Goal: Browse casually: Explore the website without a specific task or goal

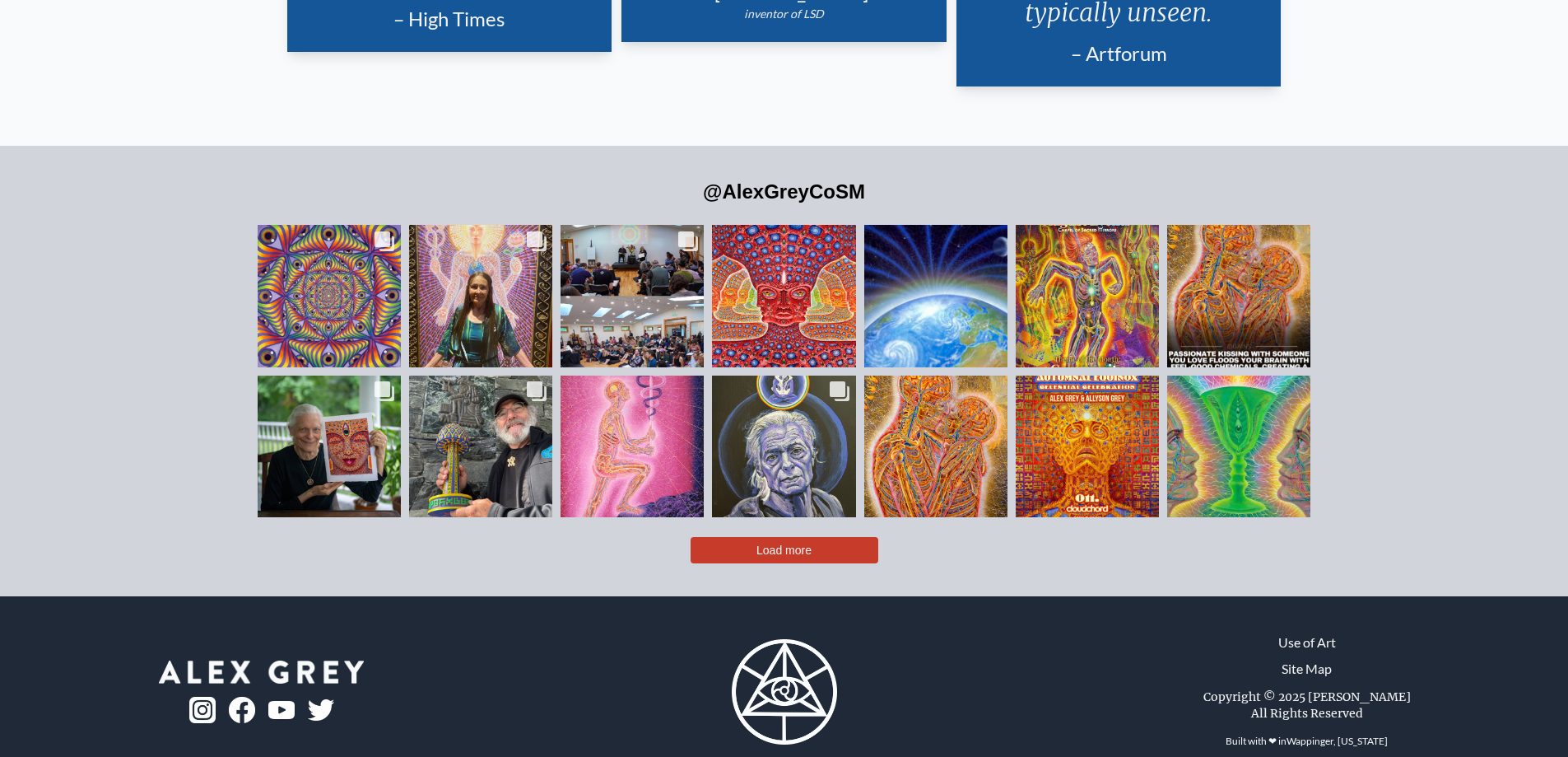
scroll to position [4084, 0]
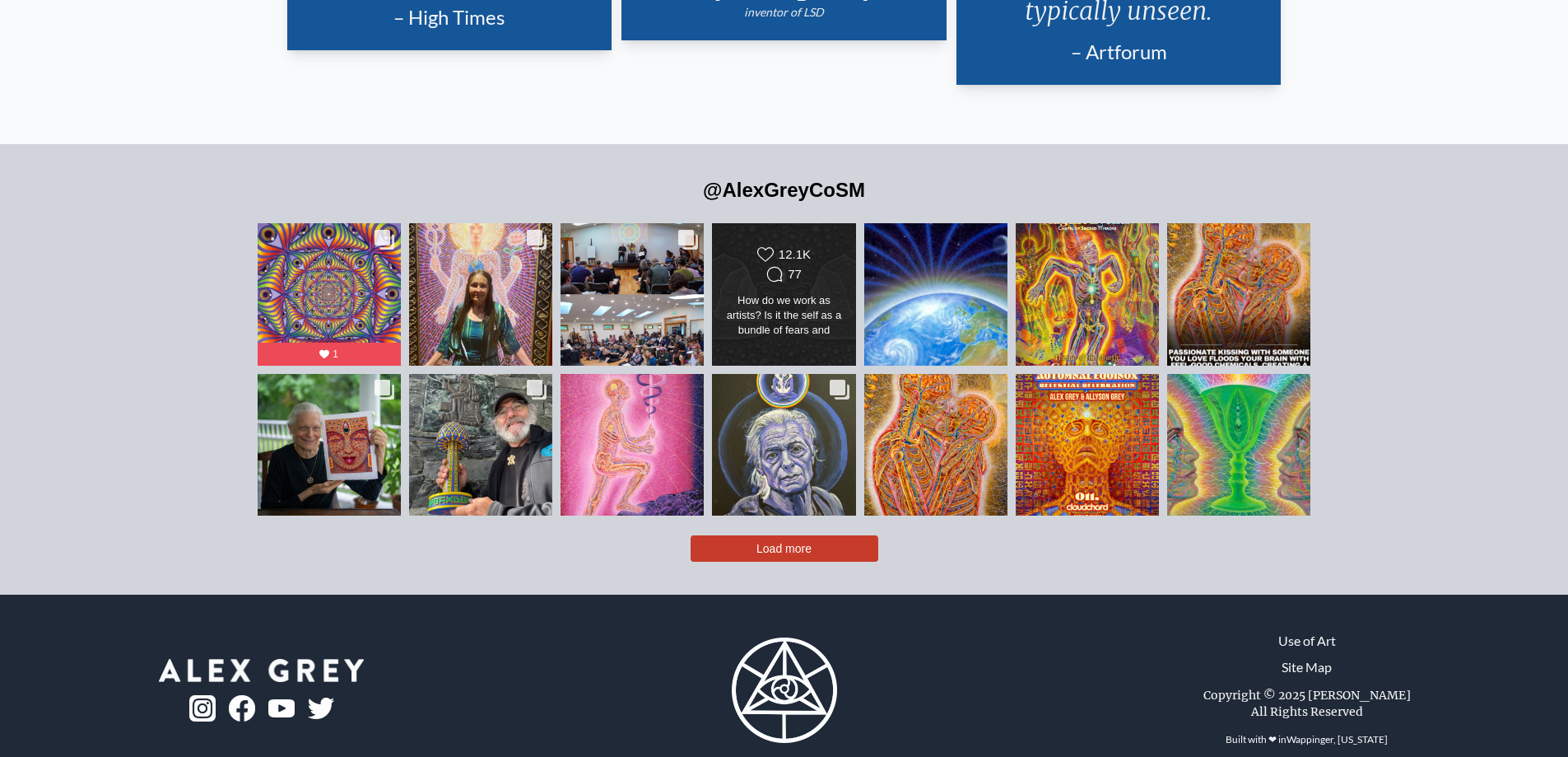
click at [767, 320] on div "Likes Count 12.1K Comments Count 77" at bounding box center [783, 294] width 145 height 143
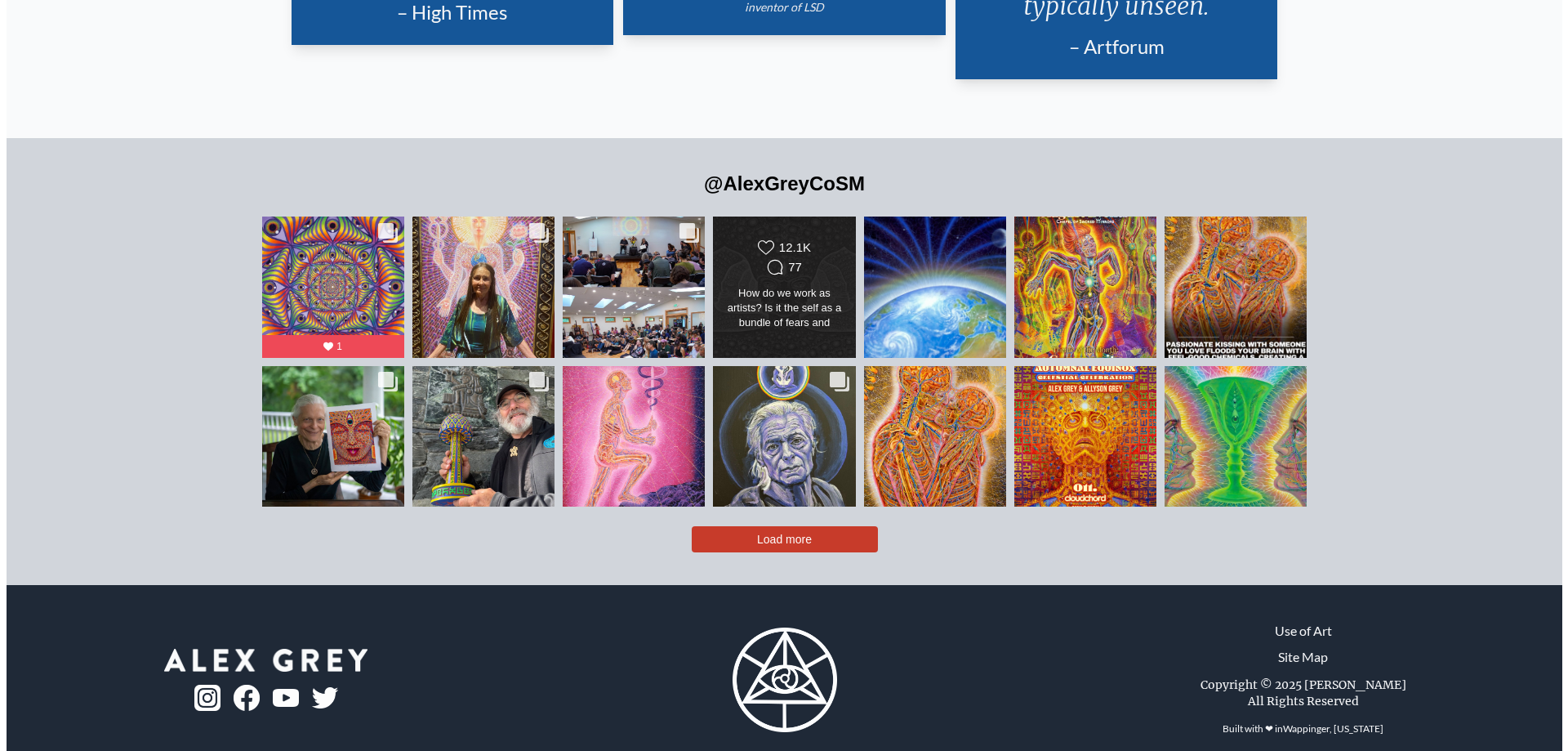
scroll to position [849, 0]
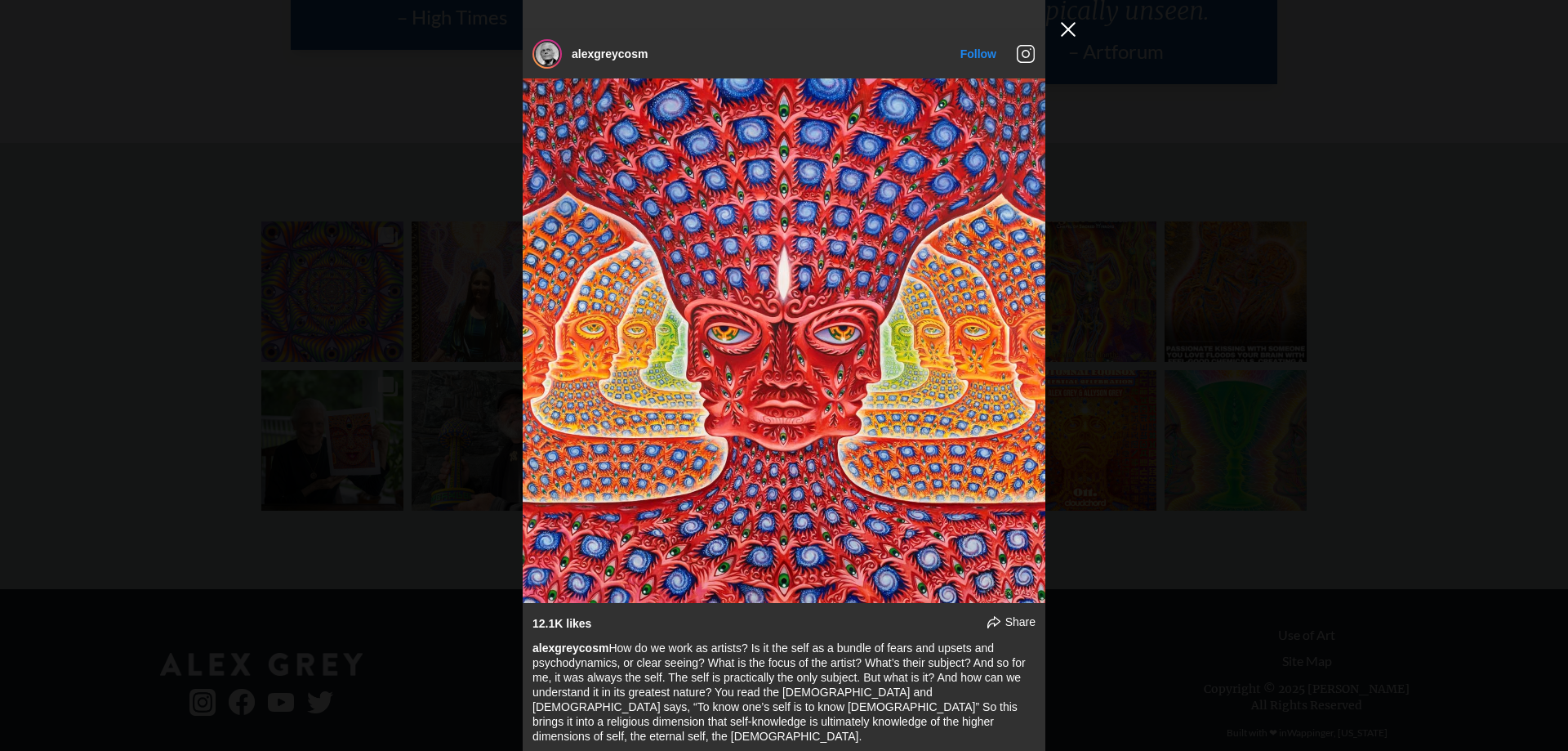
click at [1068, 17] on div "@AlexGreyCoSM alexgreycosm Follow" at bounding box center [784, 376] width 1568 height 751
click at [1066, 27] on button "Close Instagram Feed Popup" at bounding box center [1068, 30] width 26 height 26
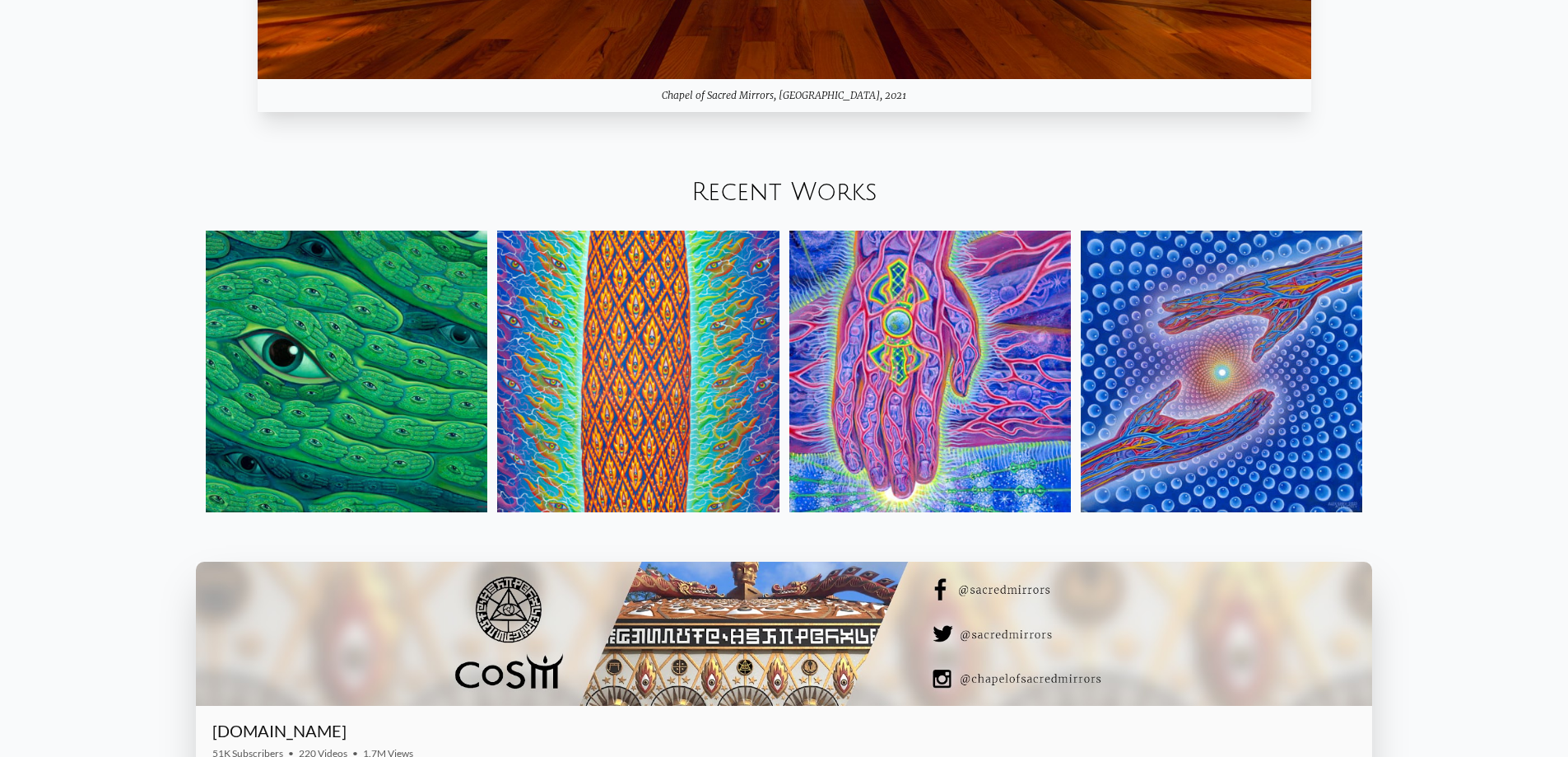
scroll to position [2191, 0]
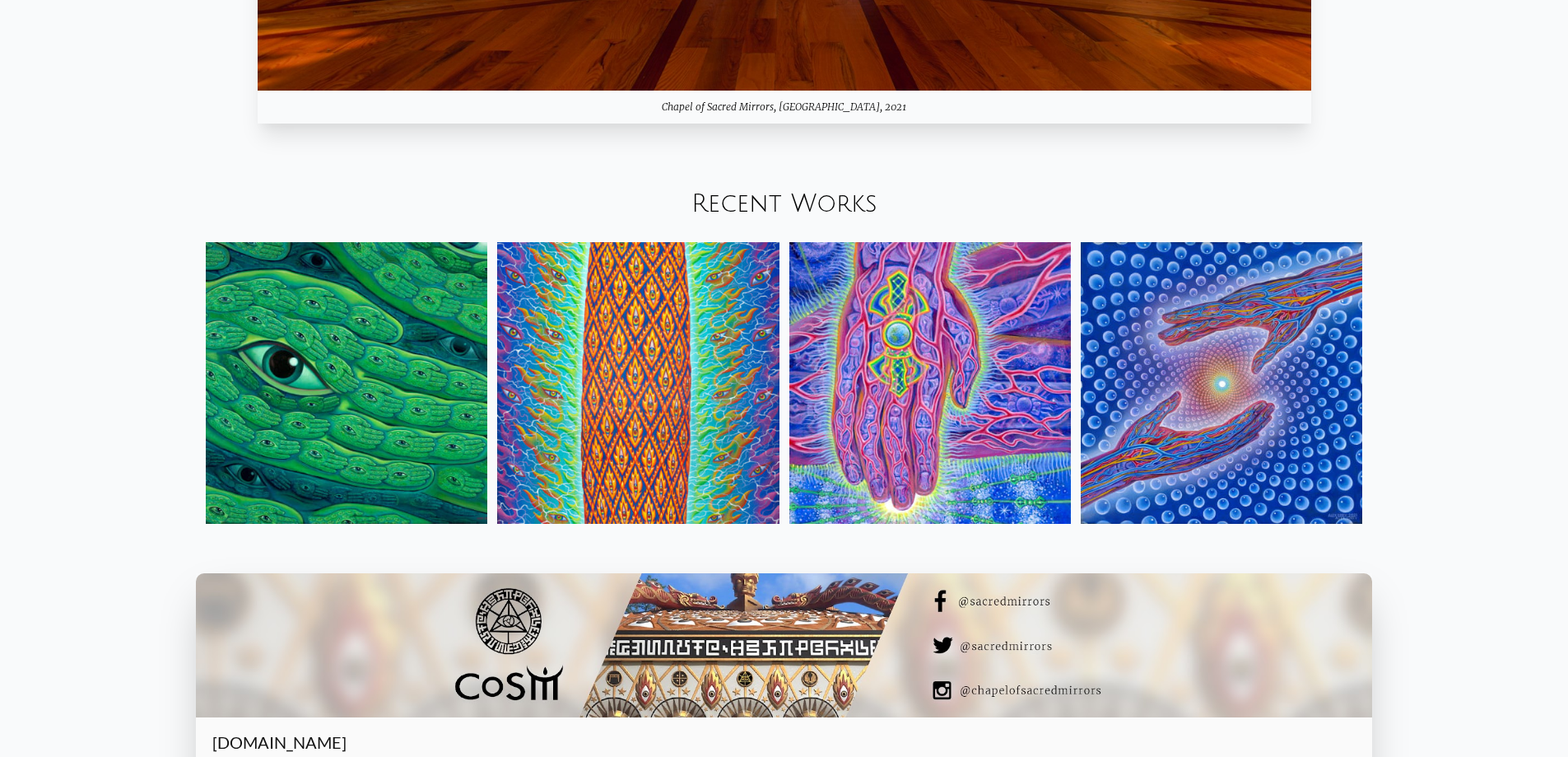
click at [417, 329] on img at bounding box center [346, 382] width 281 height 281
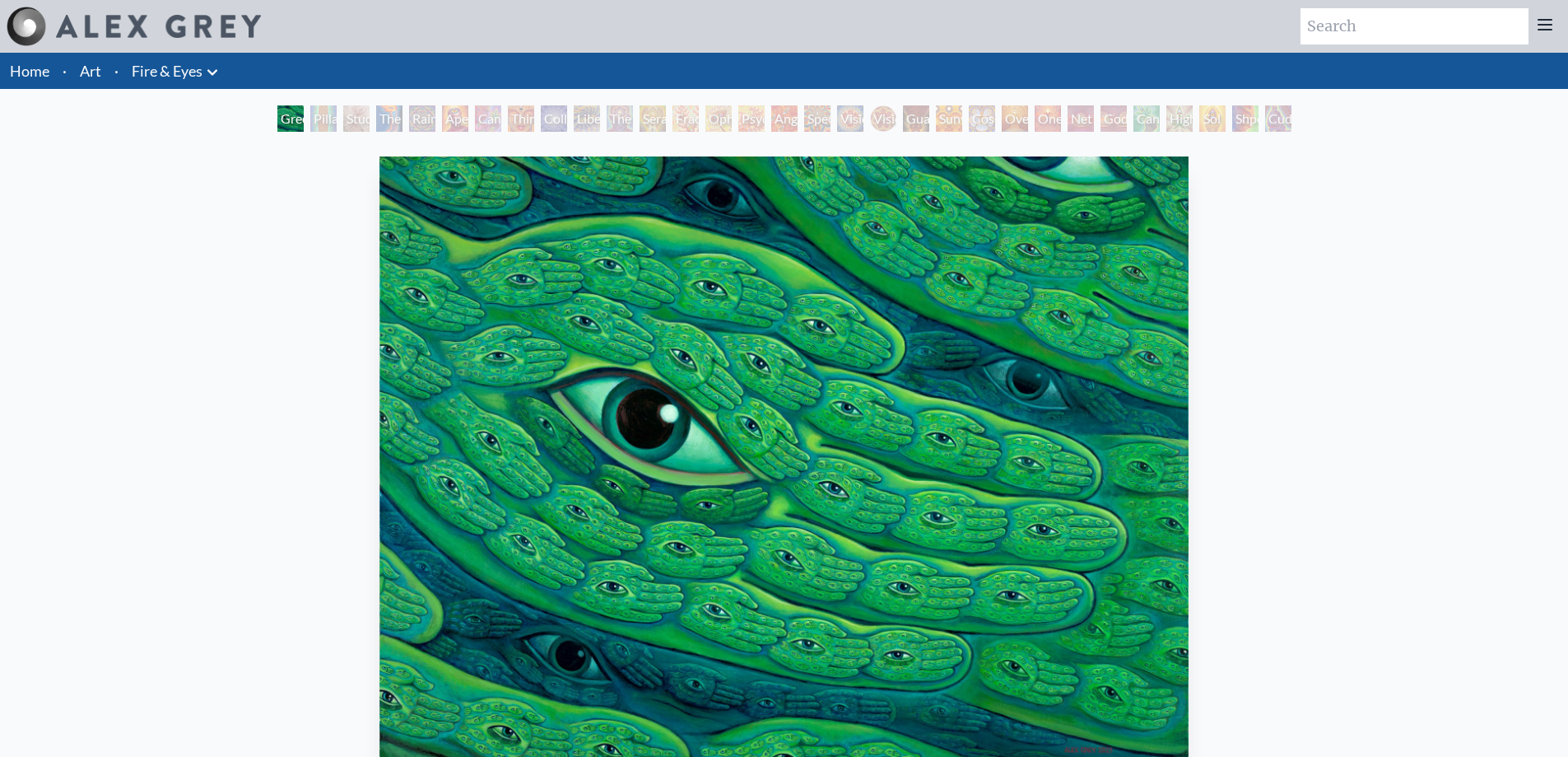
click at [326, 124] on div "Pillar of Awareness" at bounding box center [324, 118] width 26 height 26
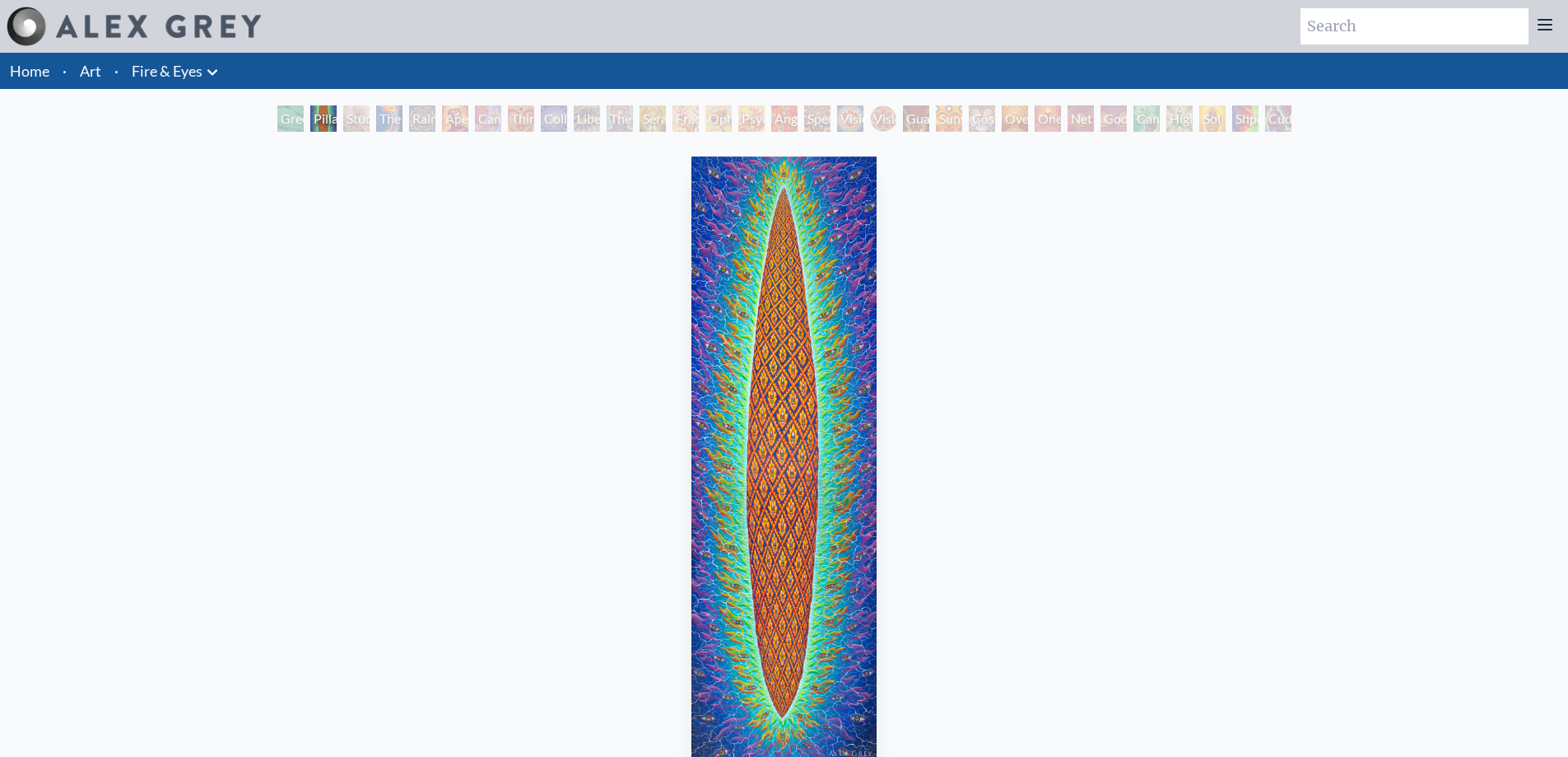
click at [390, 123] on div "The Torch" at bounding box center [390, 118] width 26 height 26
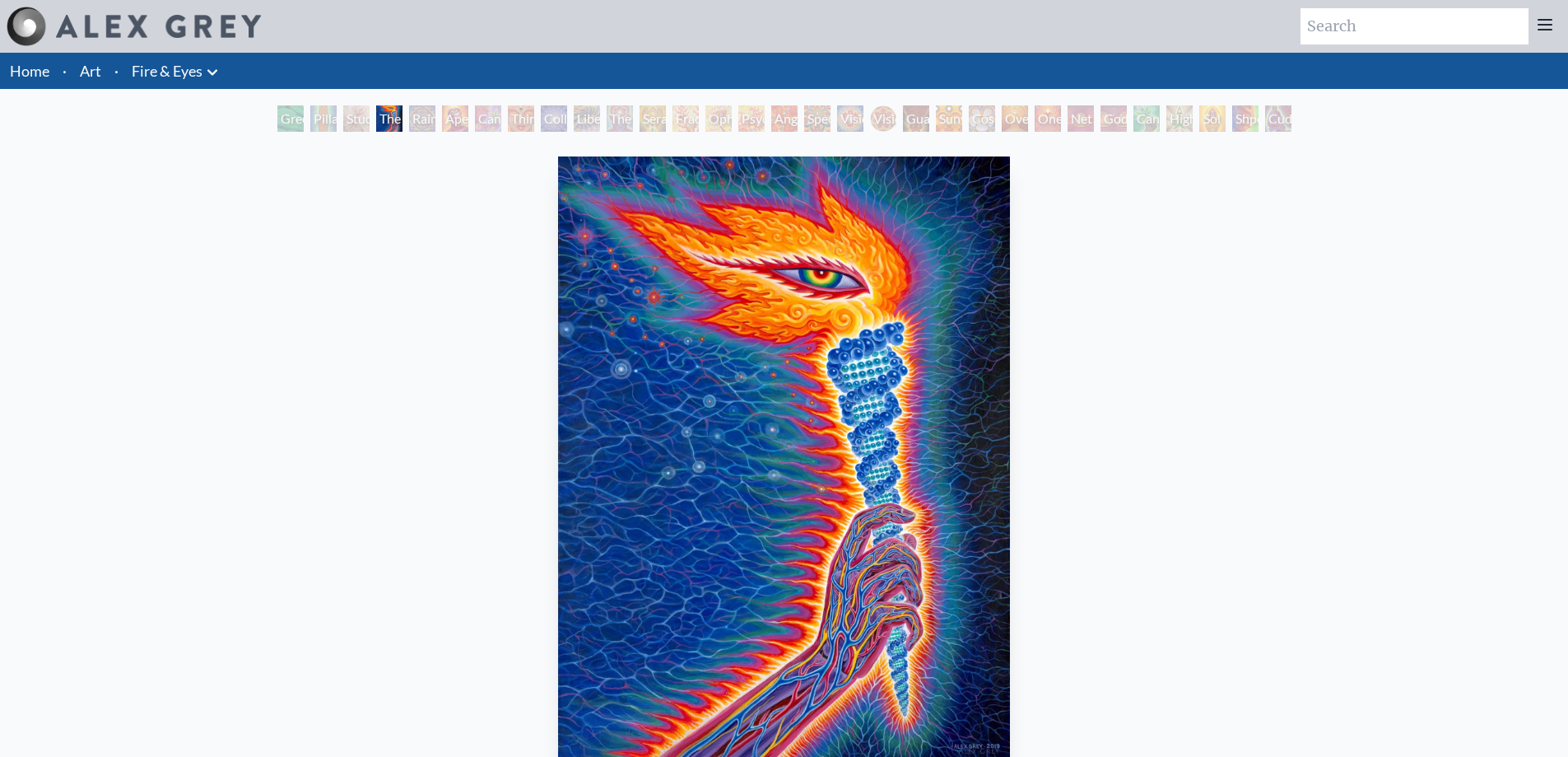
click at [427, 116] on div "Rainbow Eye Ripple" at bounding box center [422, 118] width 26 height 26
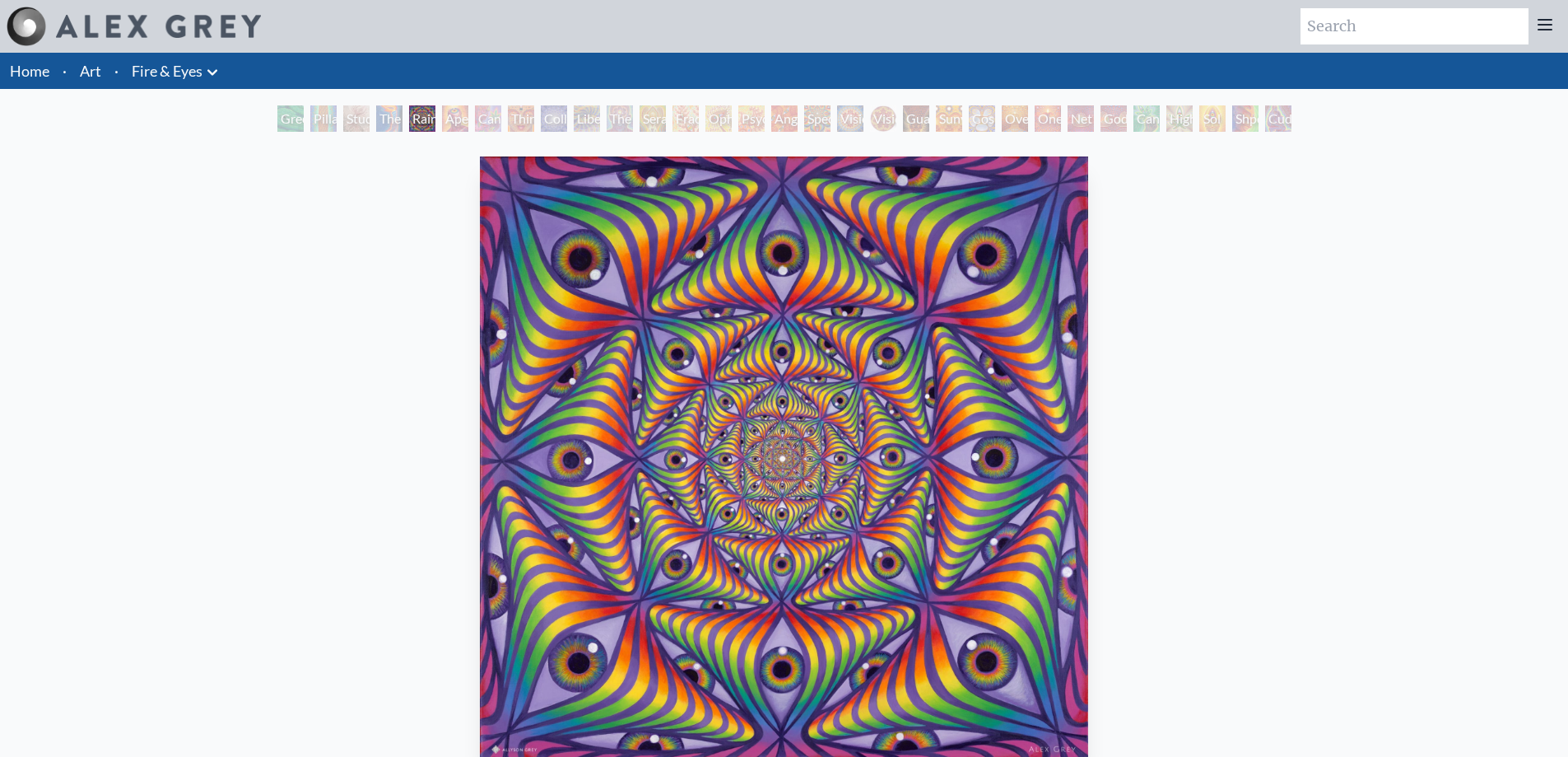
click at [353, 116] on div "Study for the Great Turn" at bounding box center [356, 118] width 26 height 26
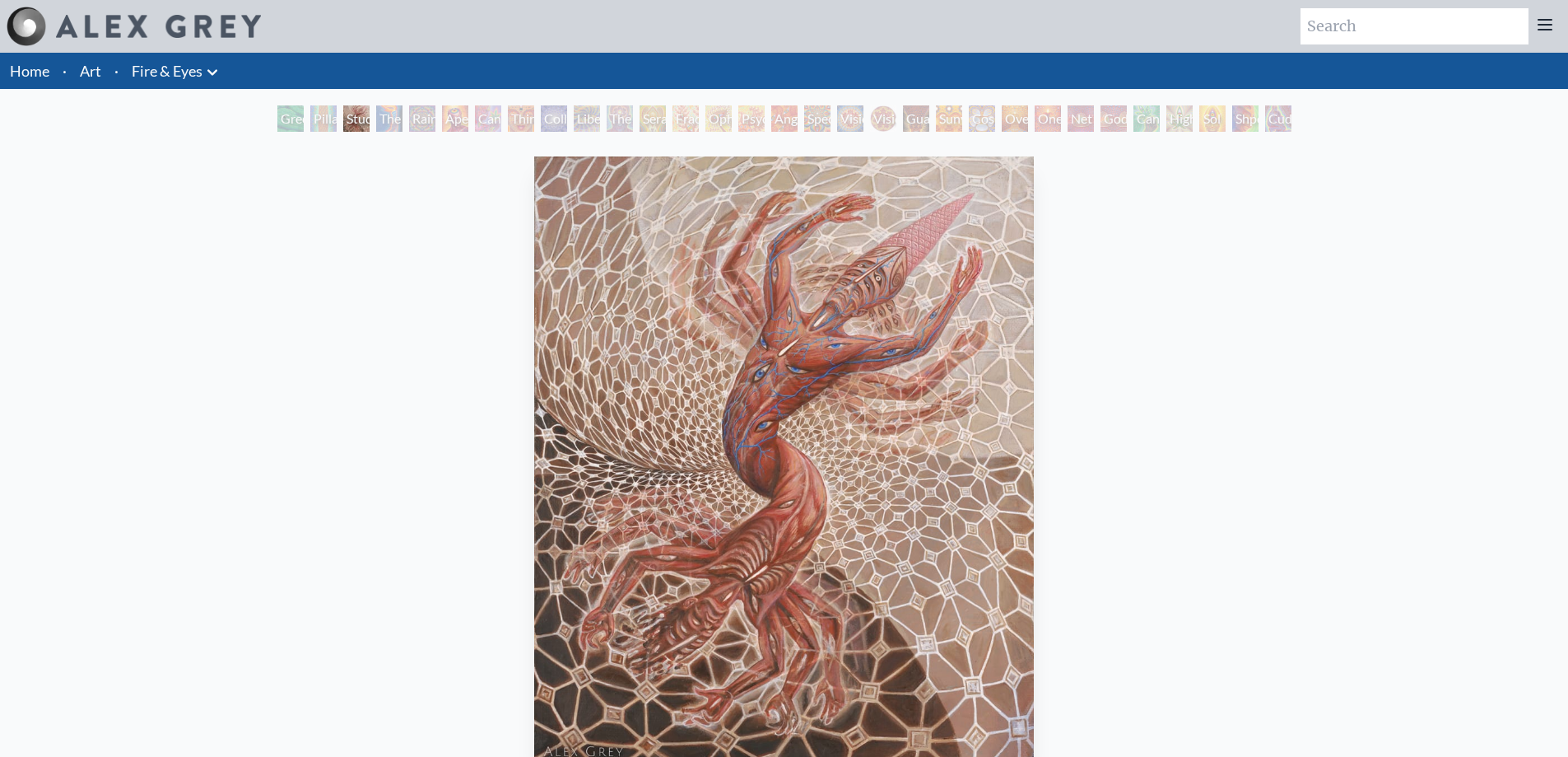
click at [322, 127] on div "Pillar of Awareness" at bounding box center [324, 118] width 26 height 26
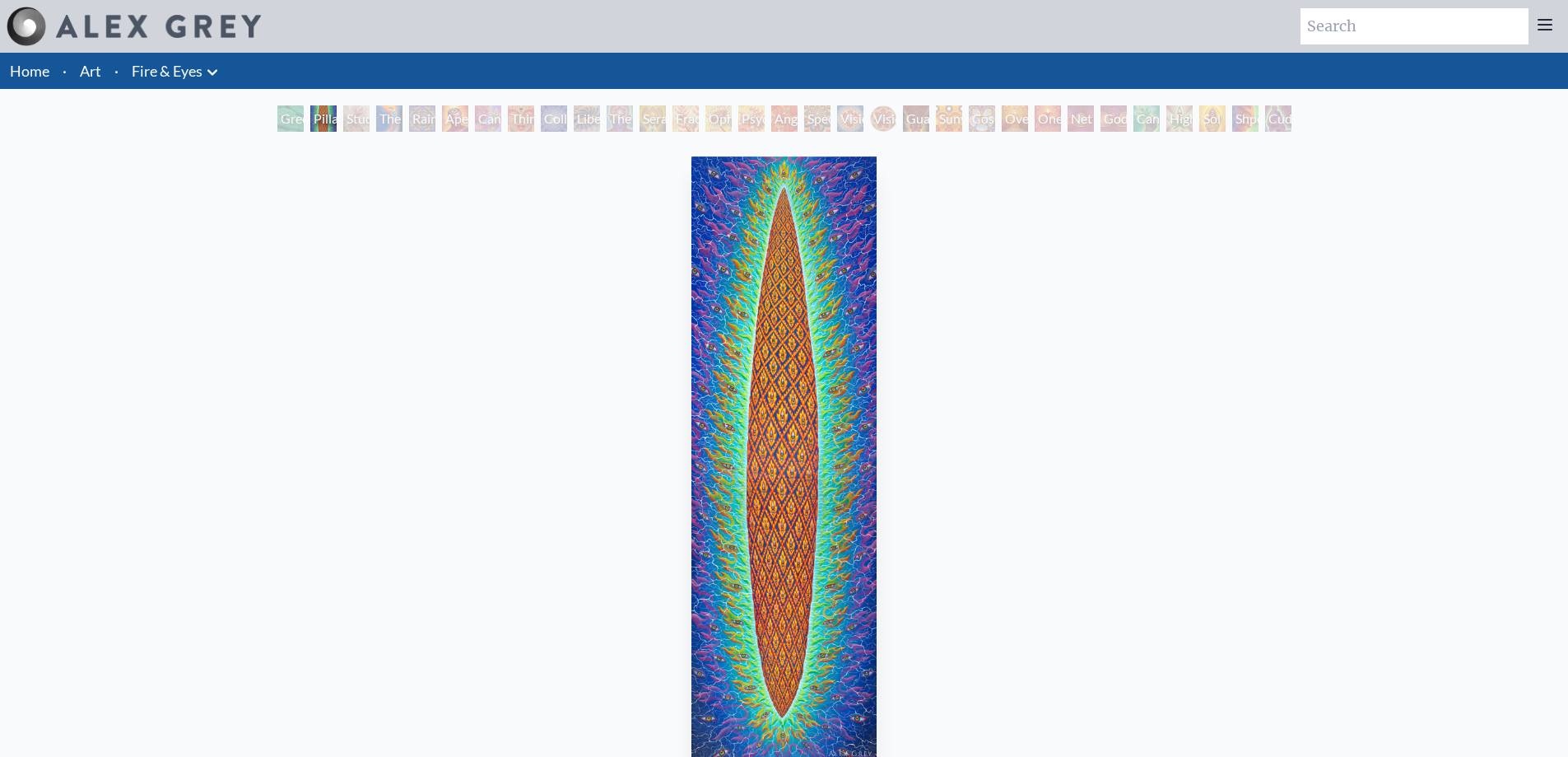
click at [343, 118] on div "Study for the Great Turn" at bounding box center [356, 118] width 26 height 26
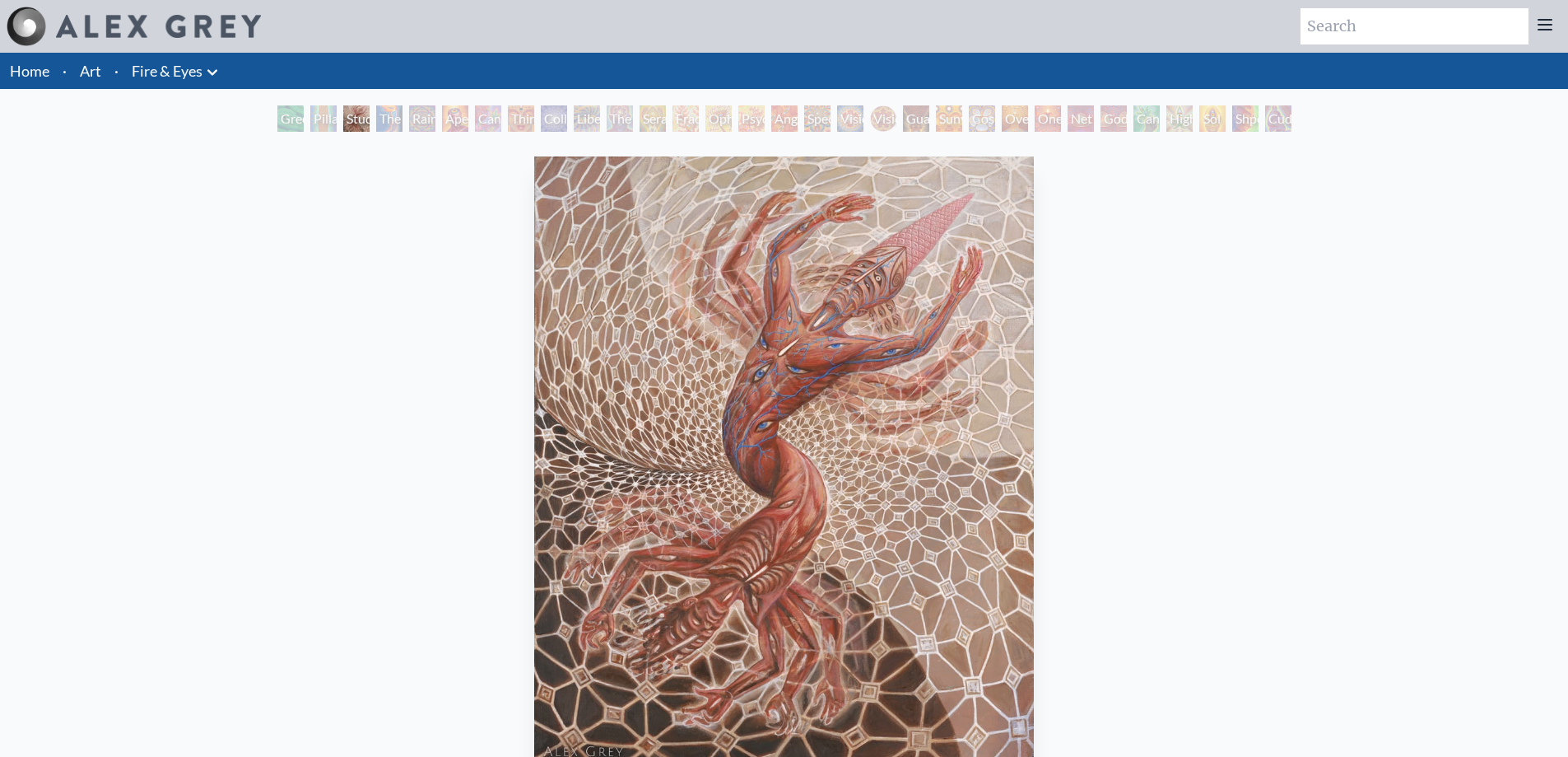
click at [491, 122] on div "Cannabis Sutra" at bounding box center [489, 118] width 26 height 26
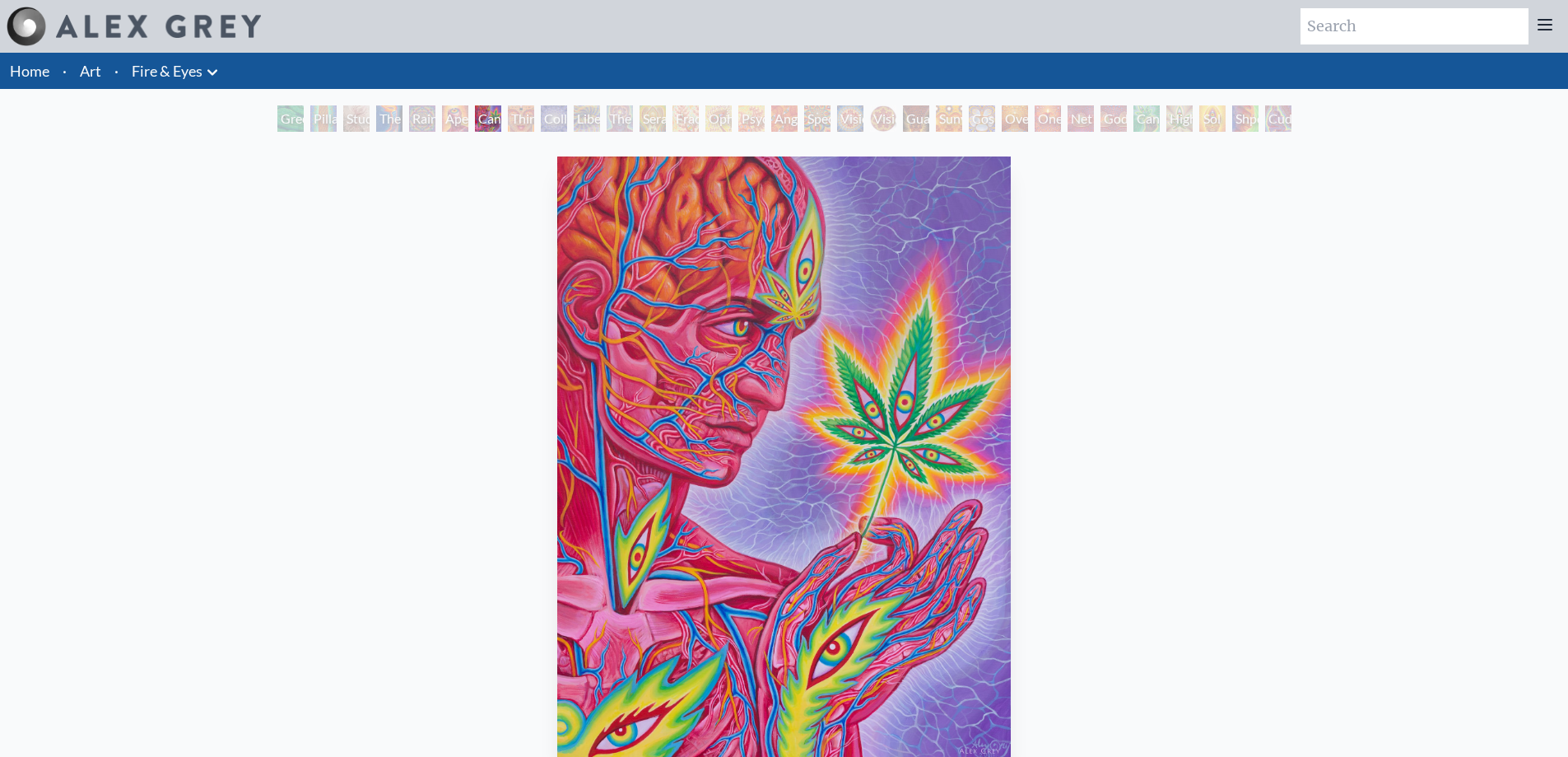
click at [425, 117] on div "Rainbow Eye Ripple" at bounding box center [422, 118] width 26 height 26
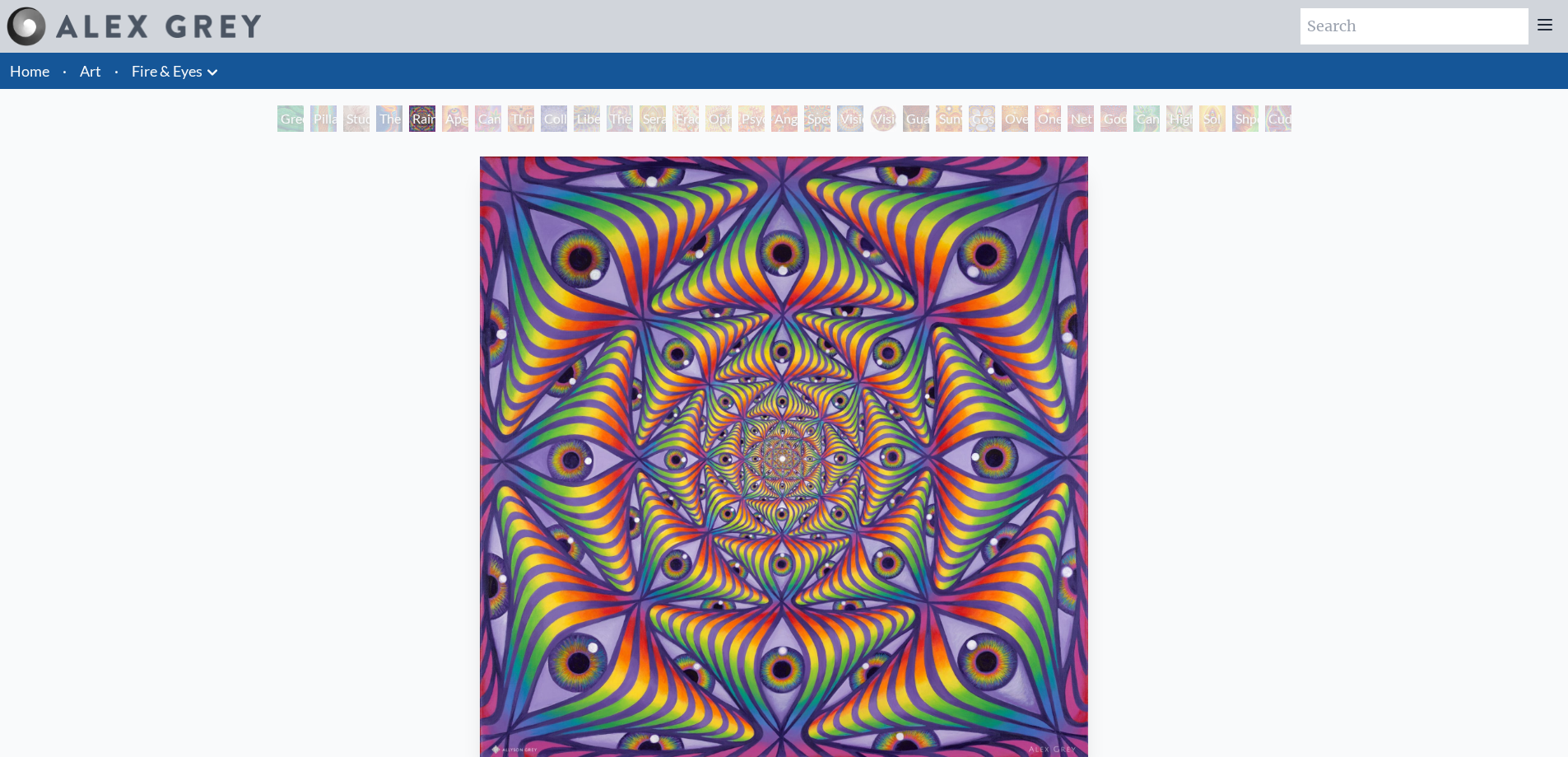
click at [600, 125] on div "Liberation Through Seeing" at bounding box center [587, 118] width 26 height 26
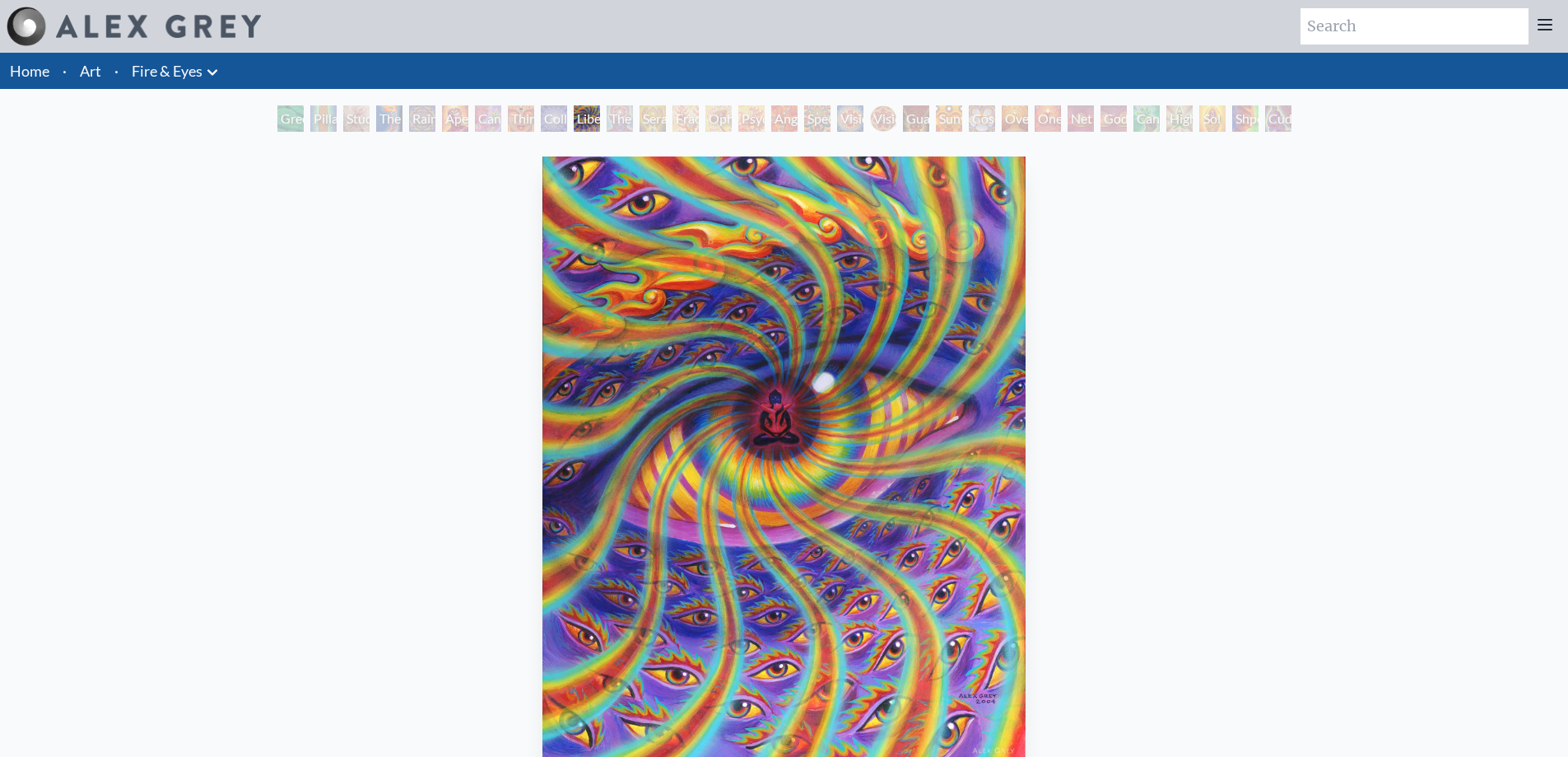
click at [666, 122] on div "Seraphic Transport Docking on the Third Eye" at bounding box center [653, 118] width 26 height 26
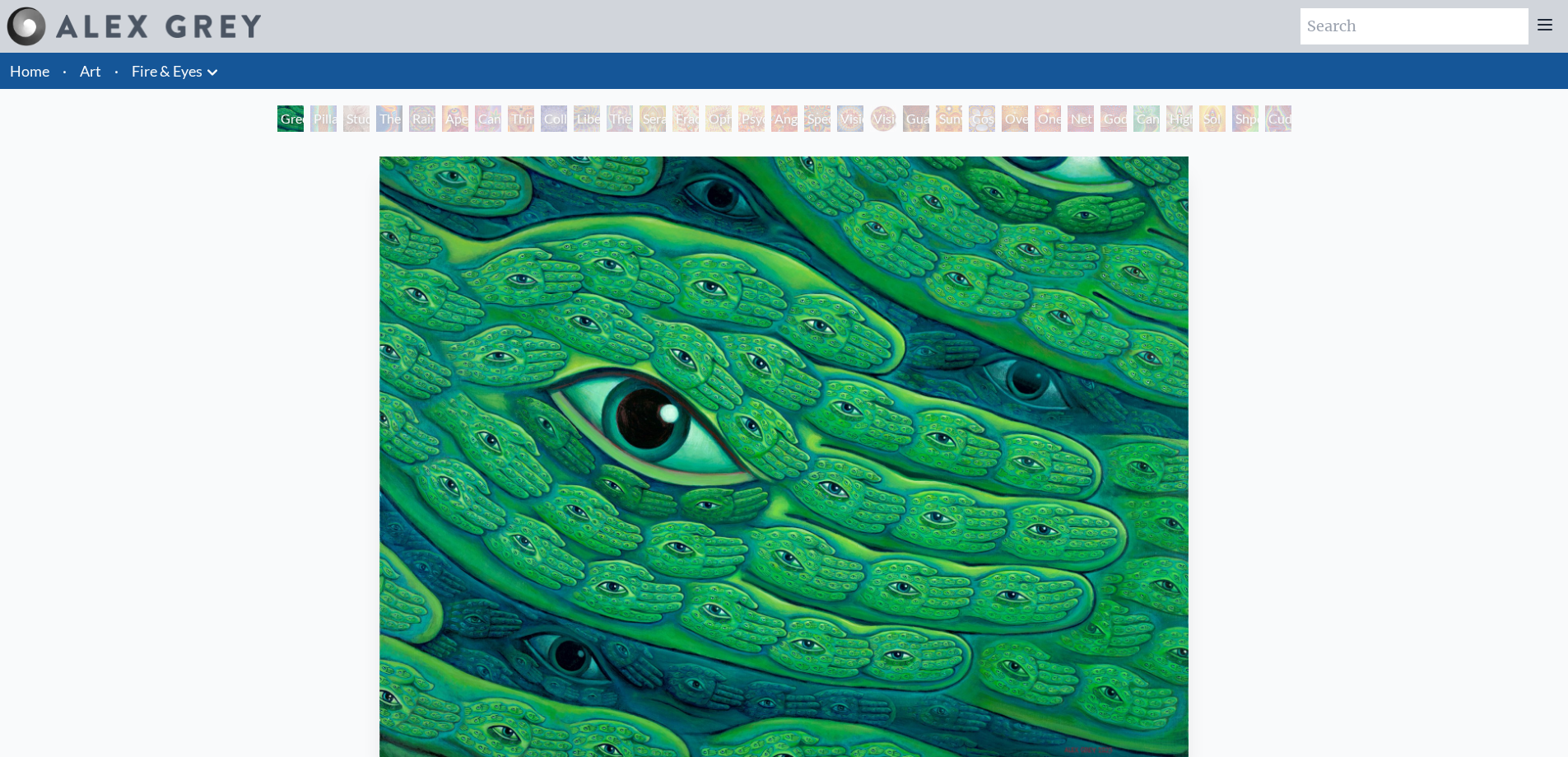
click at [191, 73] on link "Fire & Eyes" at bounding box center [167, 71] width 71 height 23
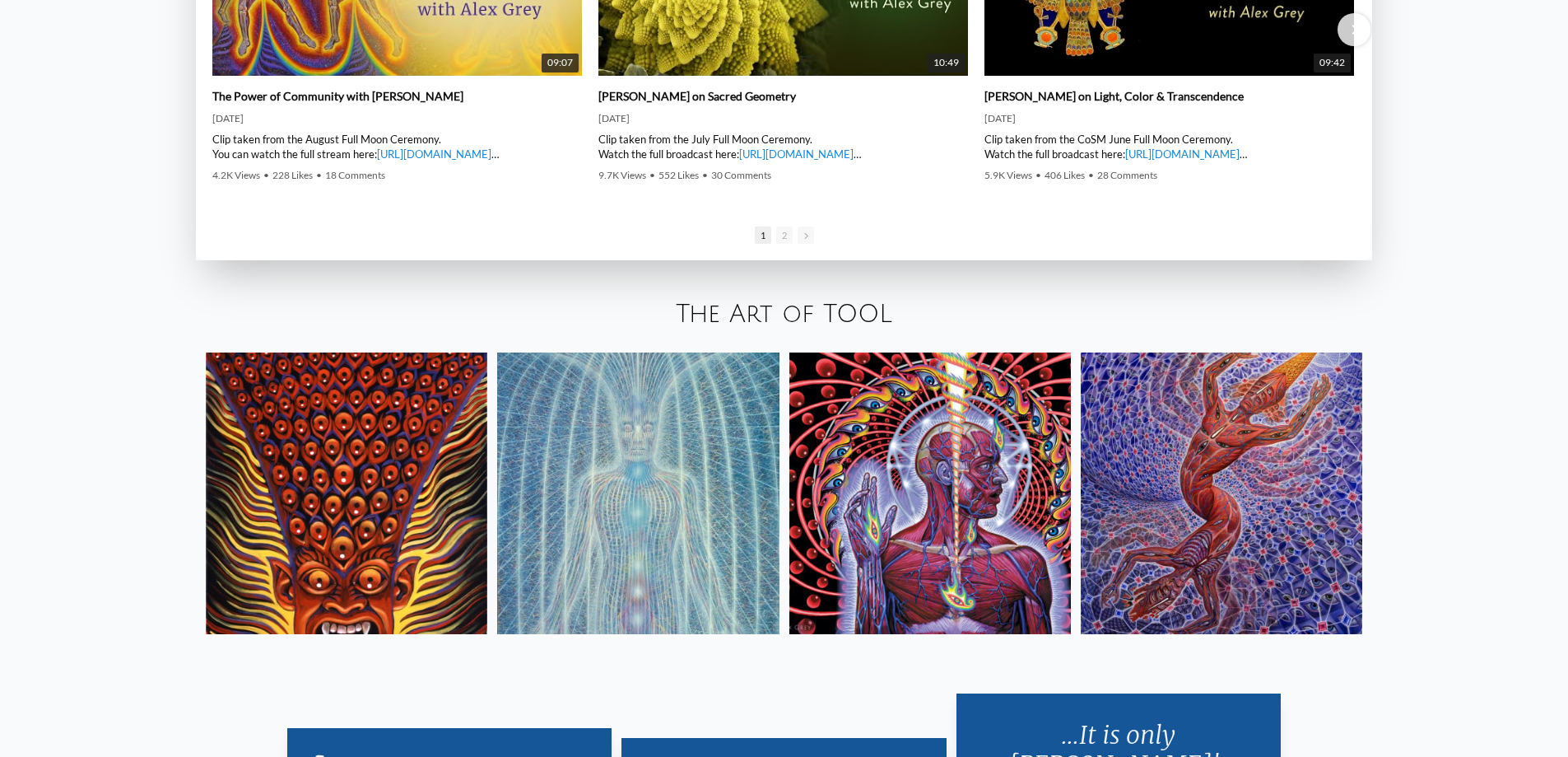
scroll to position [3047, 0]
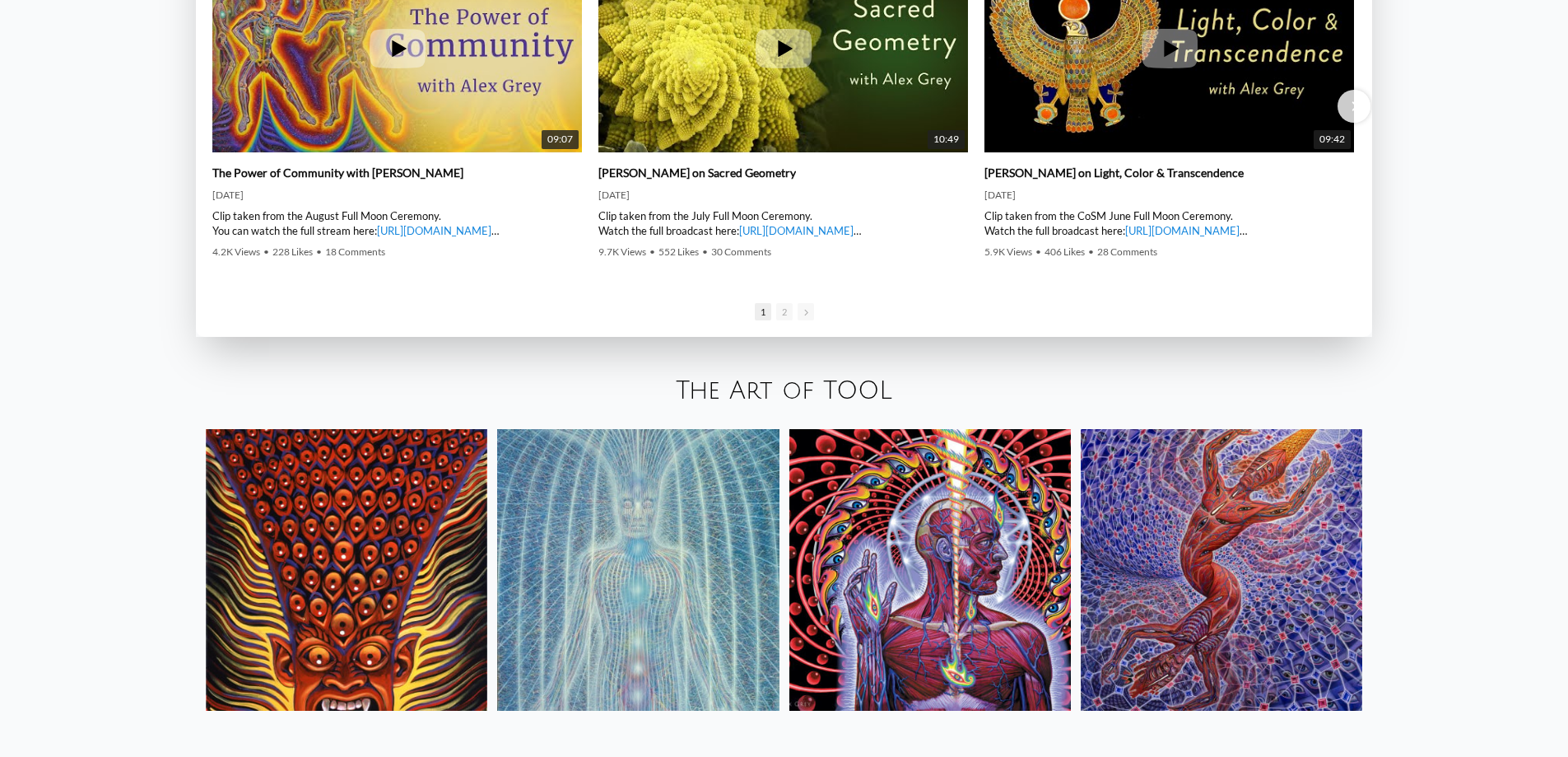
click at [341, 575] on img at bounding box center [346, 569] width 281 height 281
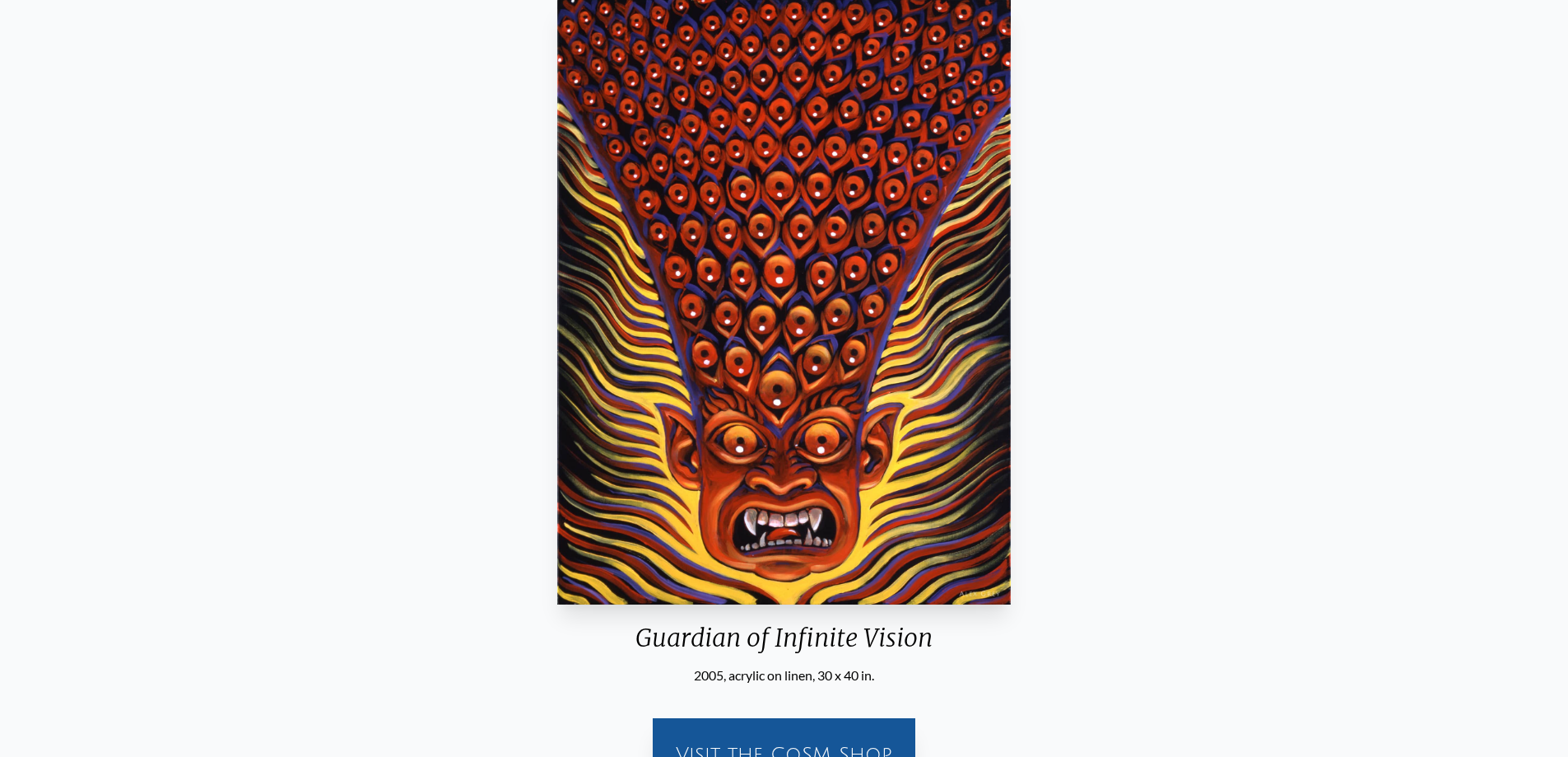
scroll to position [408, 0]
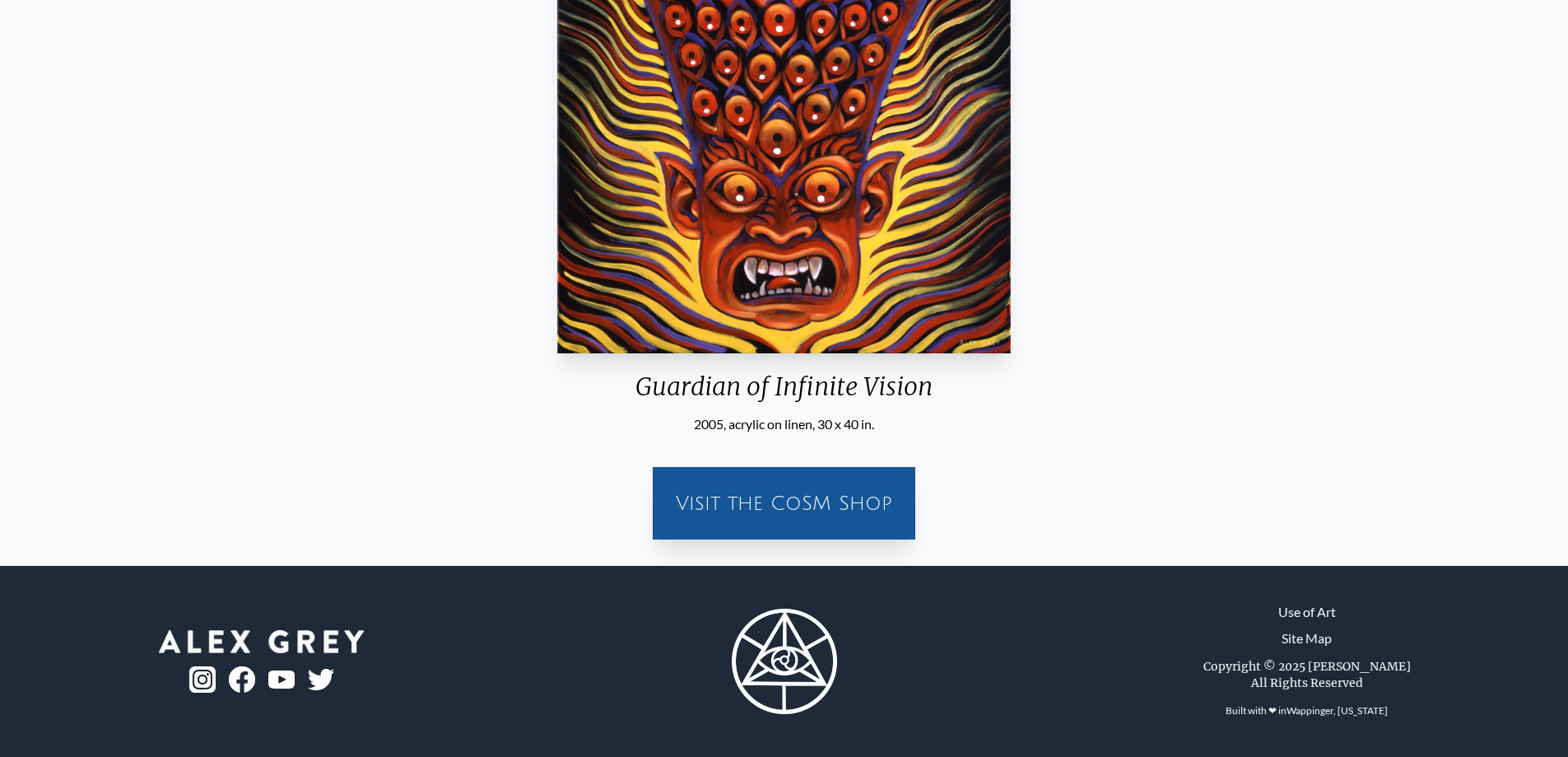
click at [710, 511] on div "Visit the CoSM Shop" at bounding box center [783, 503] width 243 height 53
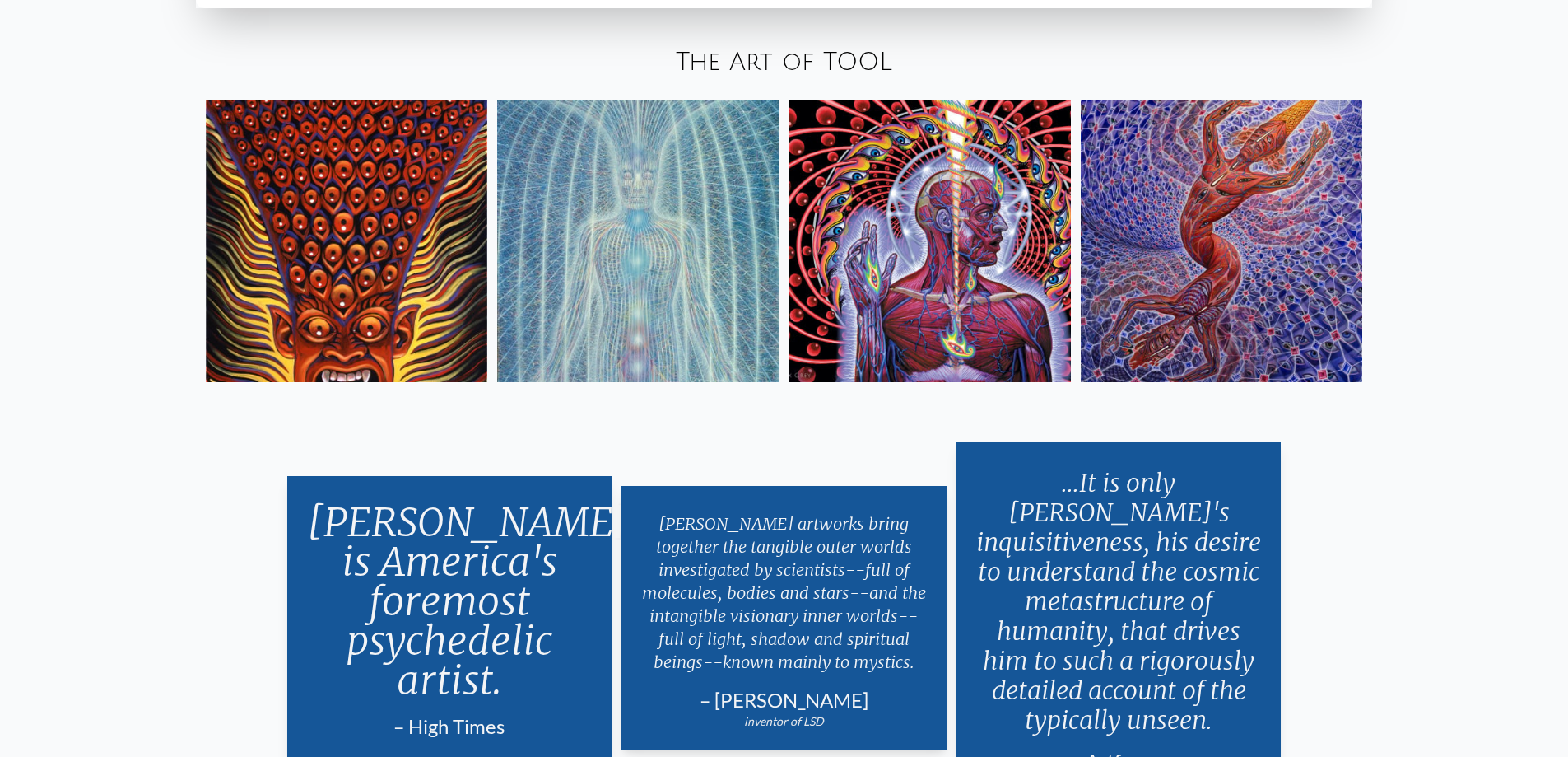
scroll to position [3661, 0]
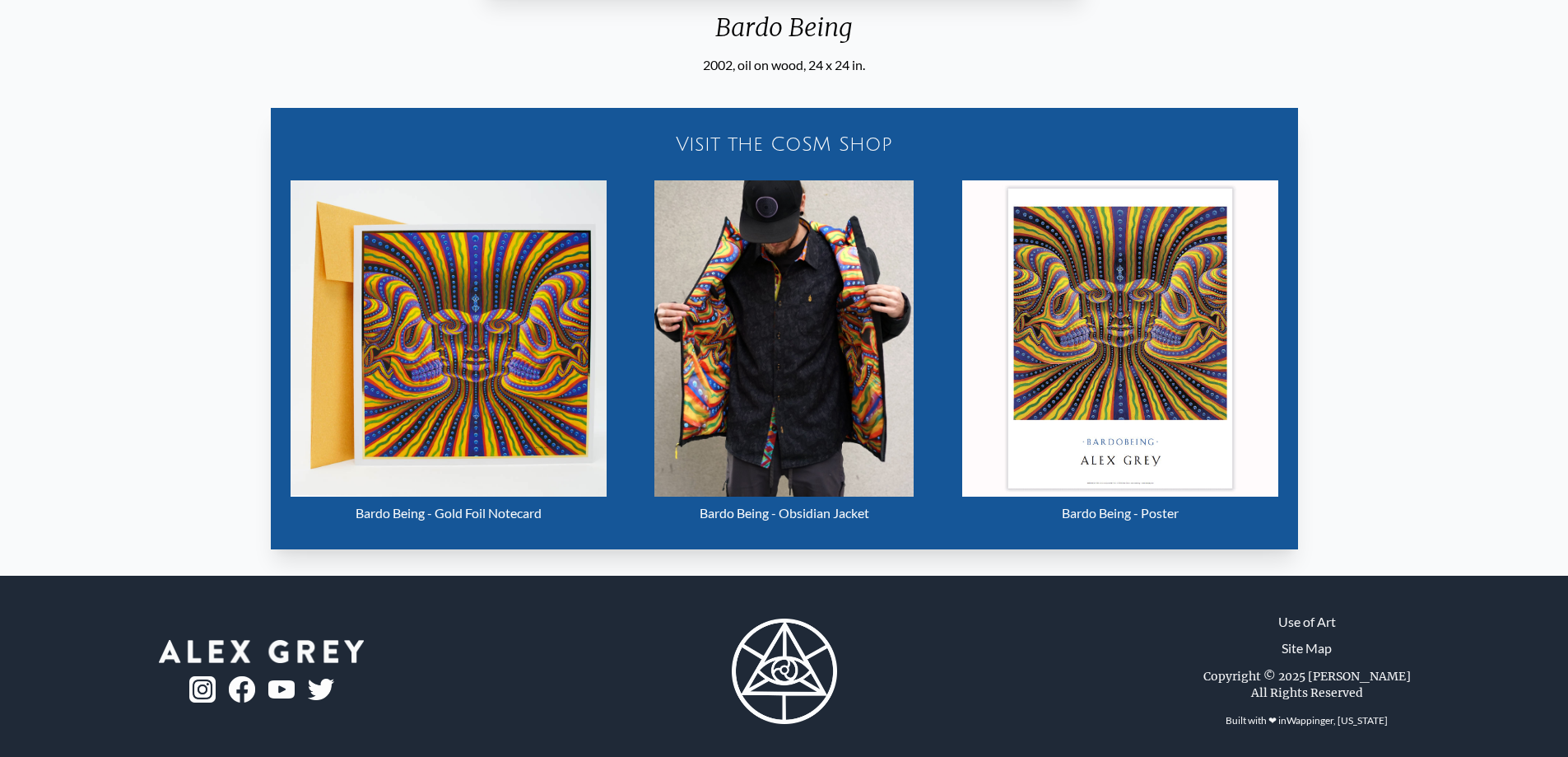
scroll to position [777, 0]
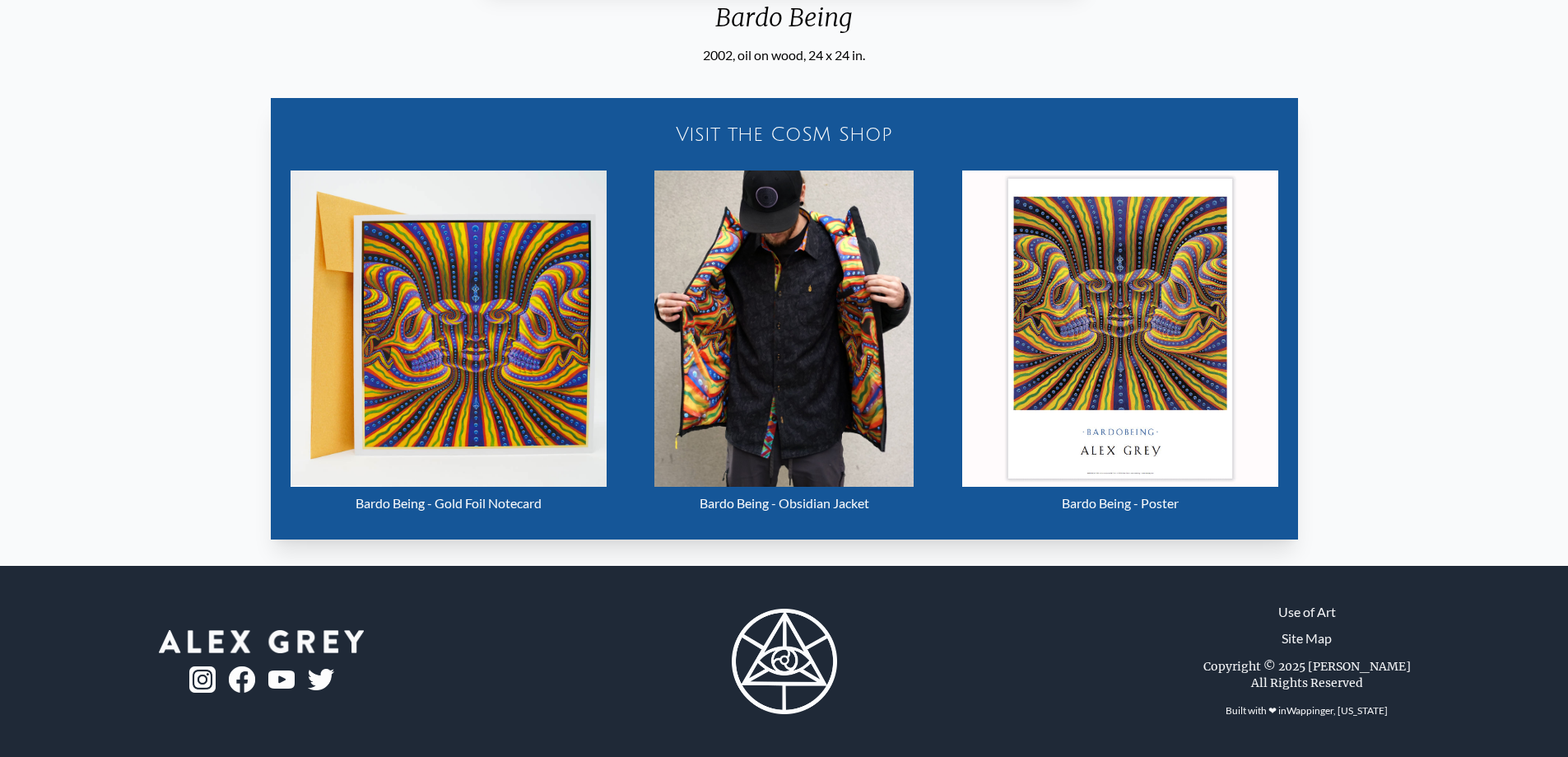
click at [1110, 316] on img "13 / 16" at bounding box center [1120, 328] width 316 height 316
click at [728, 294] on img "13 / 16" at bounding box center [784, 328] width 259 height 316
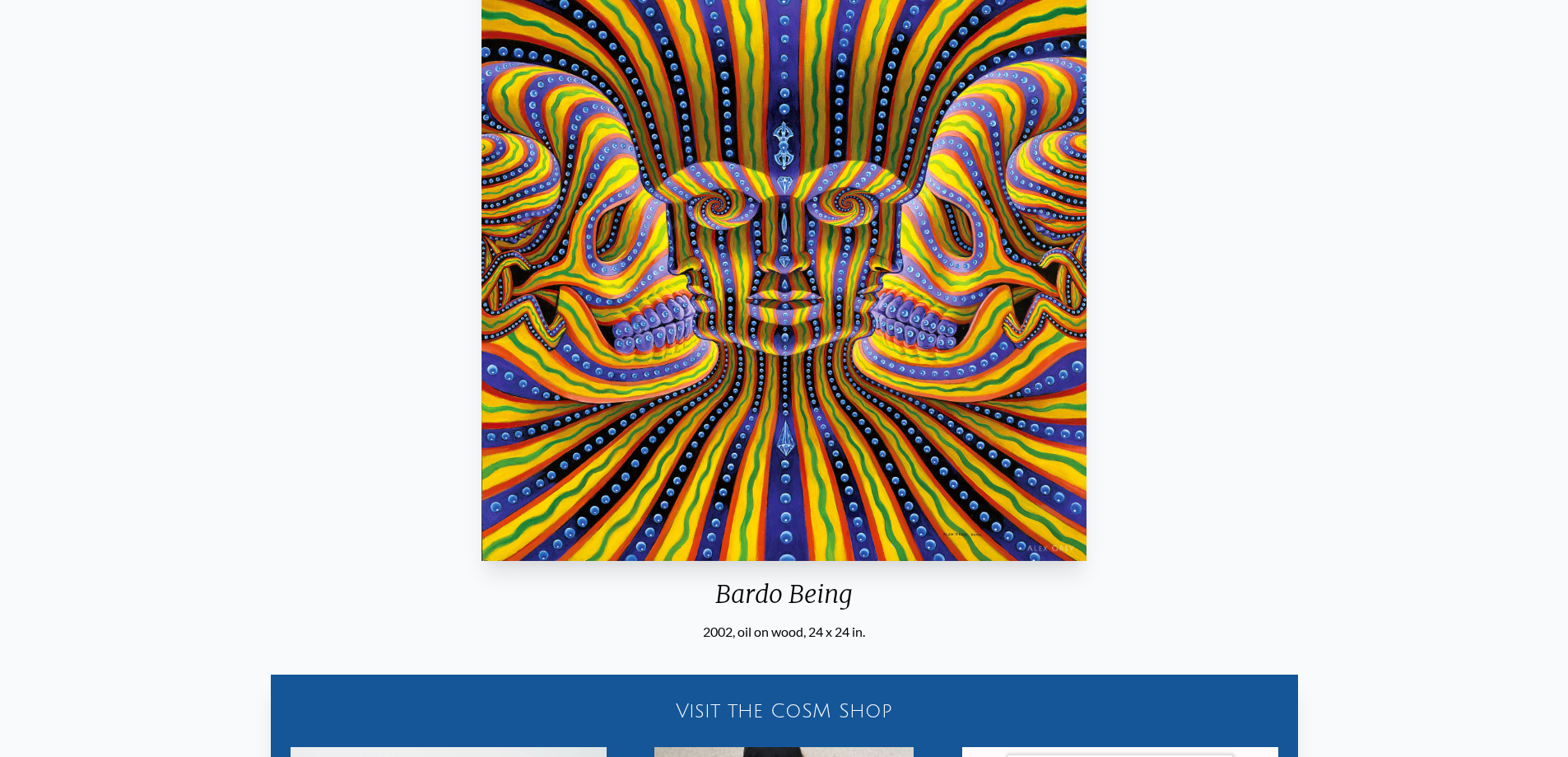
scroll to position [0, 0]
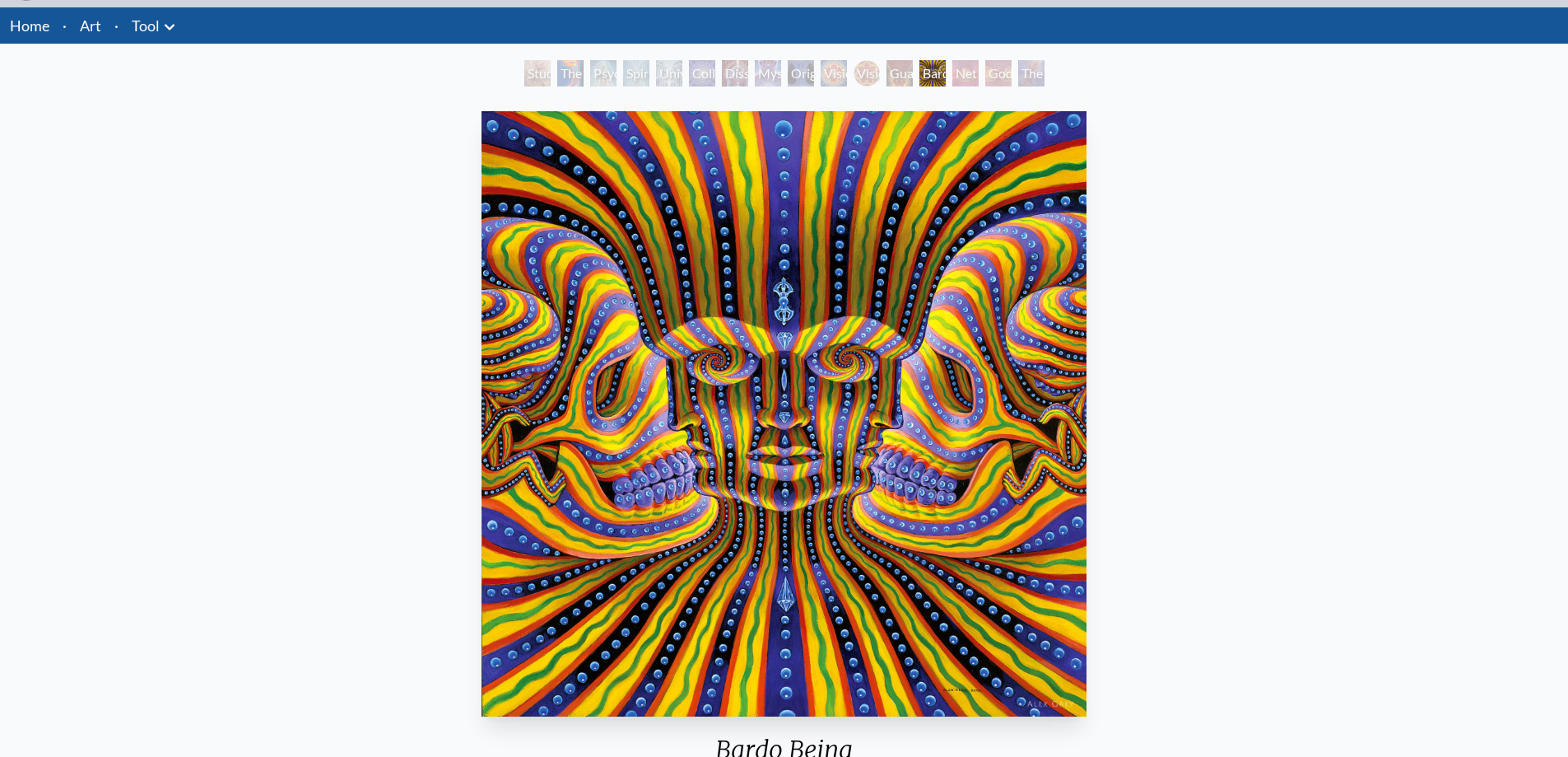
scroll to position [82, 0]
